Goal: Transaction & Acquisition: Purchase product/service

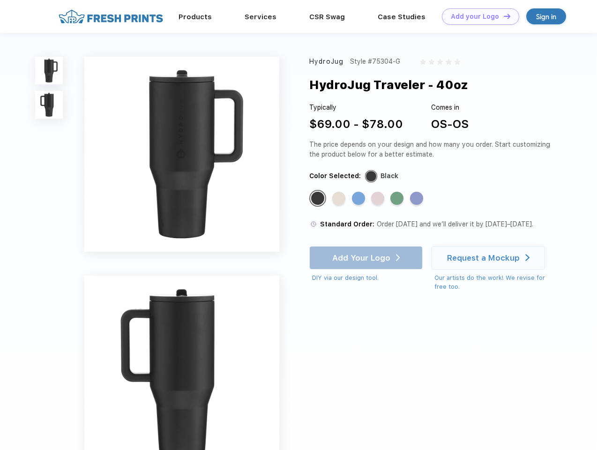
click at [477, 16] on link "Add your Logo Design Tool" at bounding box center [480, 16] width 77 height 16
click at [0, 0] on div "Design Tool" at bounding box center [0, 0] width 0 height 0
click at [502, 16] on link "Add your Logo Design Tool" at bounding box center [480, 16] width 77 height 16
click at [49, 70] on img at bounding box center [49, 71] width 28 height 28
click at [49, 105] on img at bounding box center [49, 105] width 28 height 28
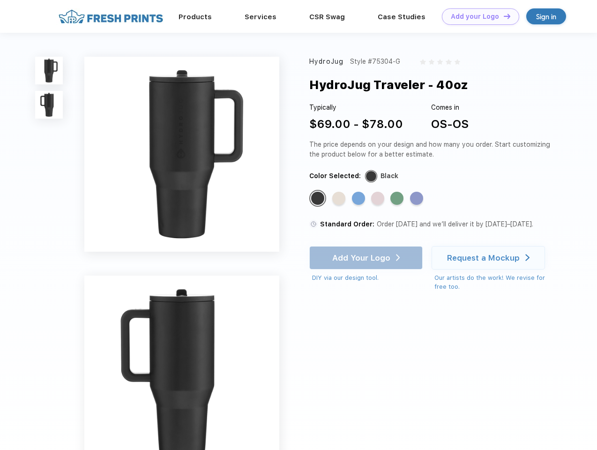
click at [318, 199] on div "Standard Color" at bounding box center [317, 198] width 13 height 13
click at [339, 199] on div "Standard Color" at bounding box center [338, 198] width 13 height 13
click at [359, 199] on div "Standard Color" at bounding box center [358, 198] width 13 height 13
click at [378, 199] on div "Standard Color" at bounding box center [377, 198] width 13 height 13
click at [398, 199] on div "Standard Color" at bounding box center [396, 198] width 13 height 13
